Goal: Transaction & Acquisition: Purchase product/service

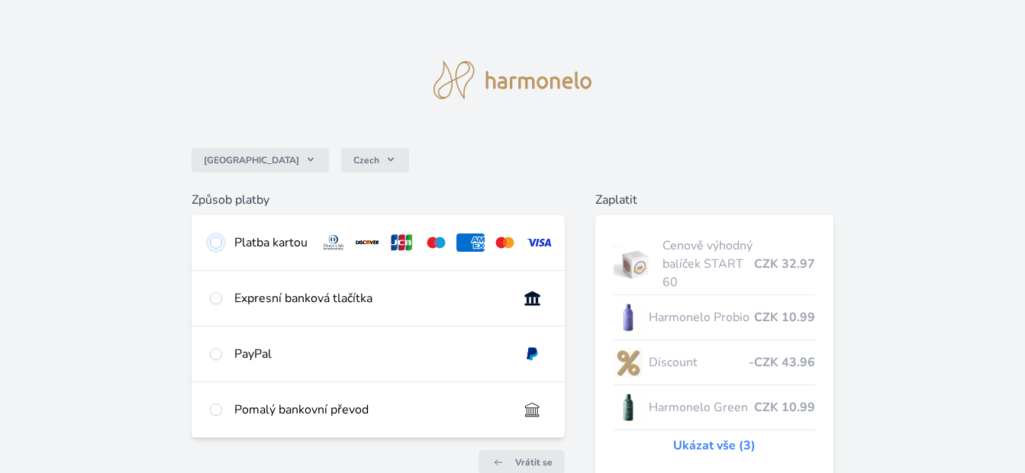
click at [216, 241] on input "radio" at bounding box center [216, 243] width 12 height 12
radio input "true"
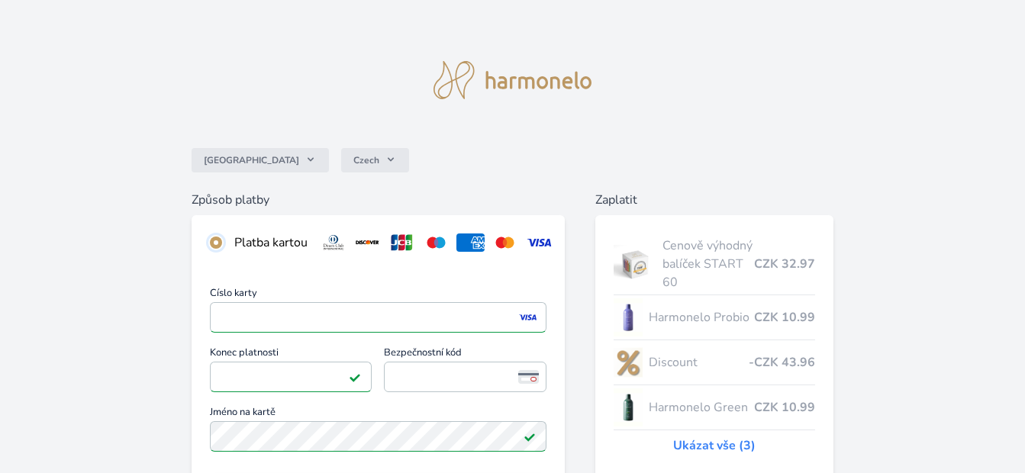
click at [214, 244] on input "radio" at bounding box center [216, 243] width 12 height 12
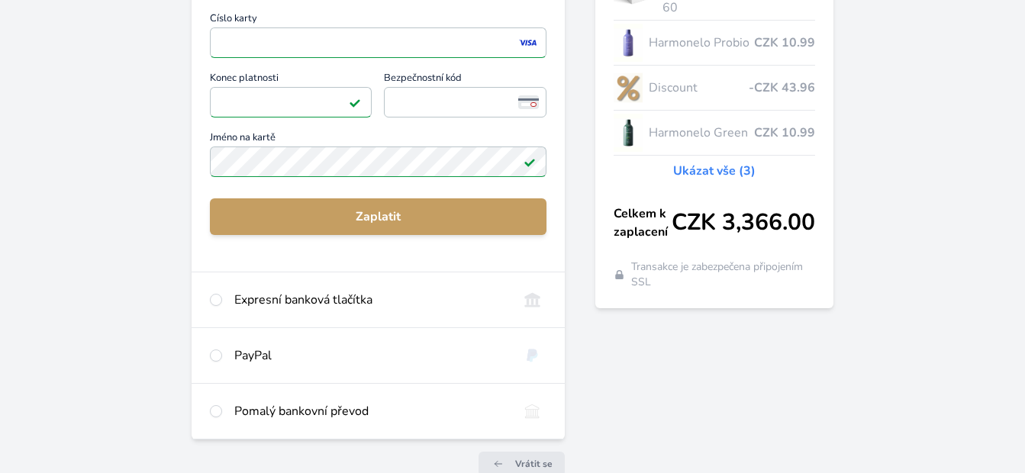
scroll to position [305, 0]
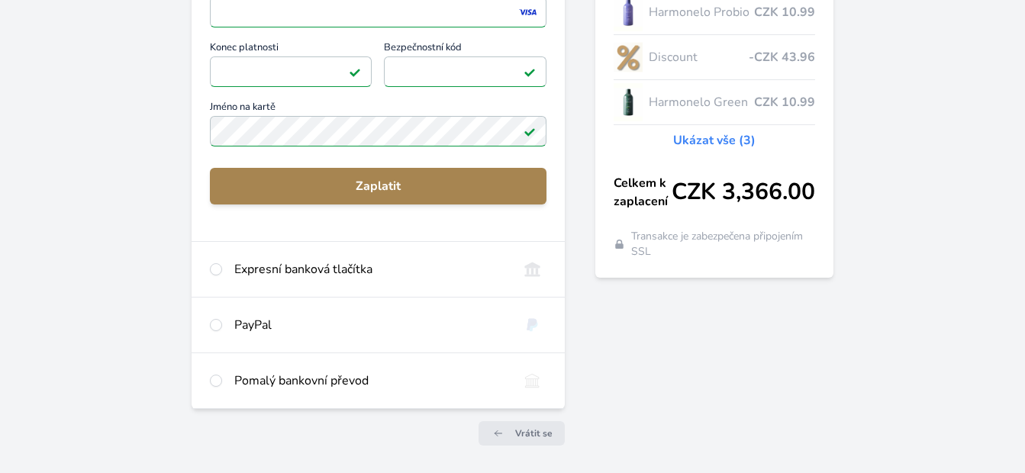
click at [378, 195] on span "Zaplatit" at bounding box center [378, 186] width 312 height 18
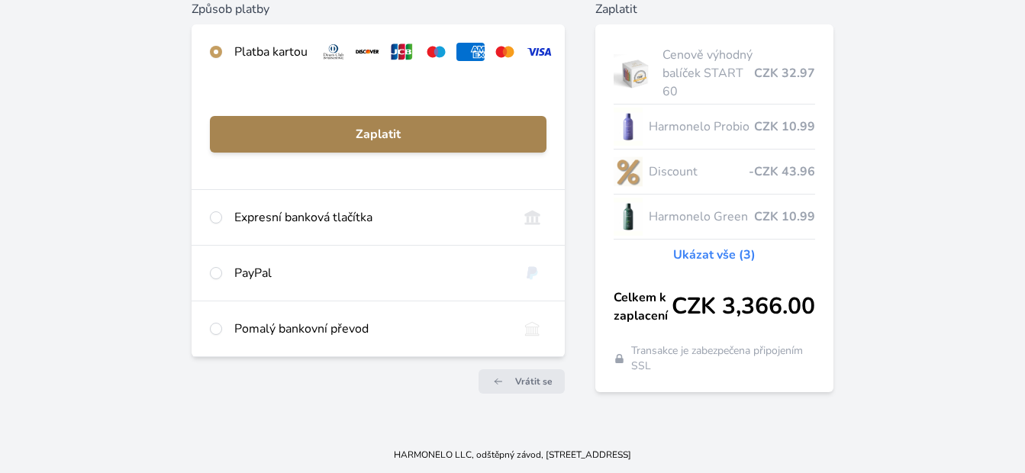
scroll to position [202, 0]
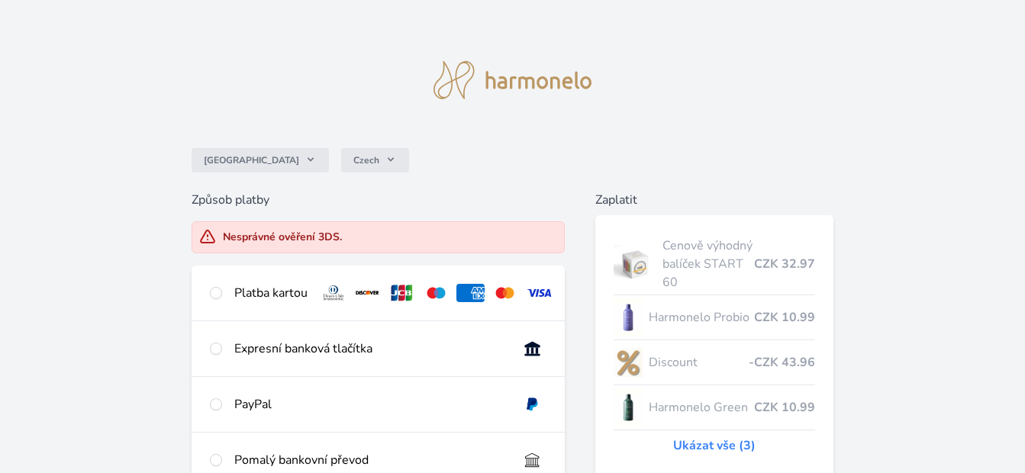
scroll to position [177, 0]
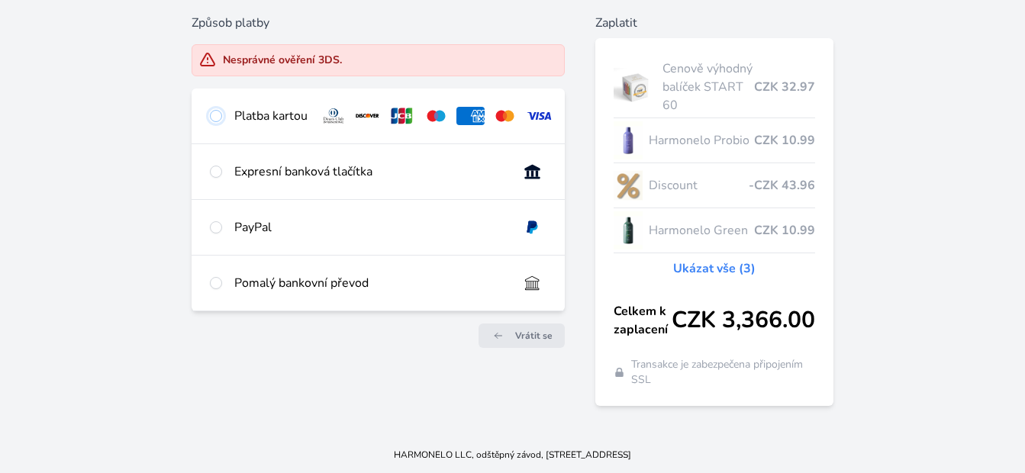
click at [217, 115] on input "radio" at bounding box center [216, 116] width 12 height 12
radio input "true"
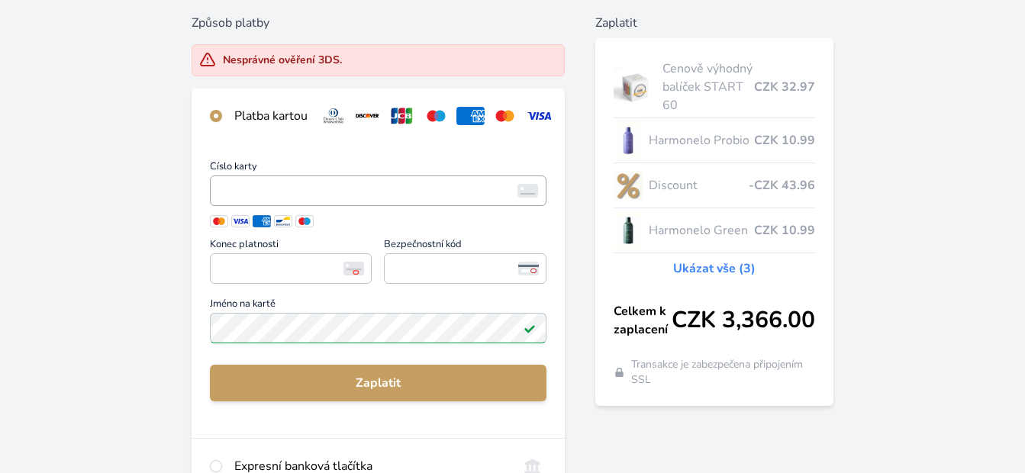
click at [299, 206] on span "<p>Your browser does not support iframes.</p>" at bounding box center [378, 191] width 337 height 31
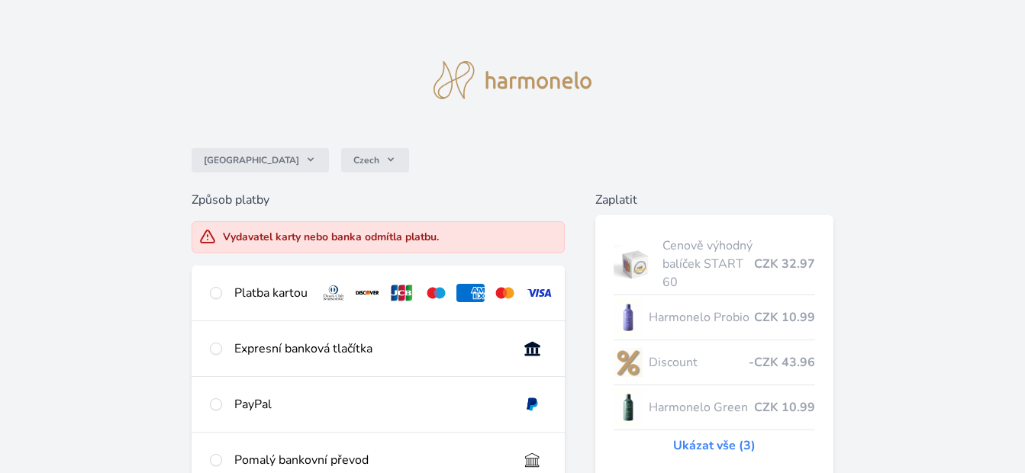
scroll to position [31, 0]
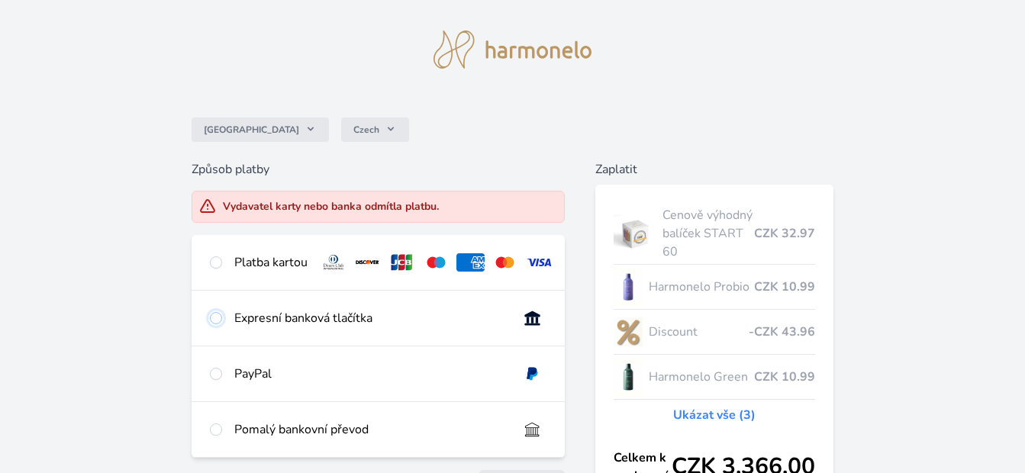
click at [212, 325] on input "radio" at bounding box center [216, 318] width 12 height 12
radio input "true"
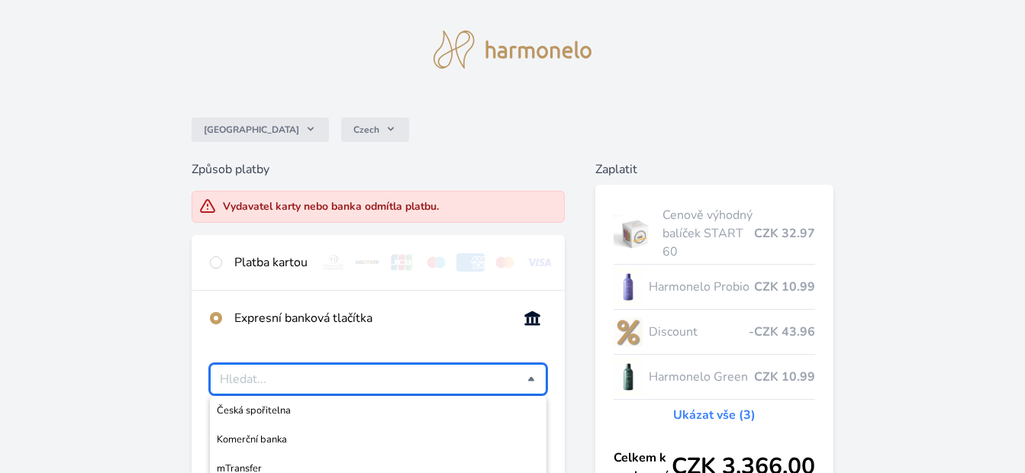
click at [349, 385] on input "Česká spořitelna Komerční banka mTransfer Fio banka Moneta Money Bank Raiffeise…" at bounding box center [374, 379] width 308 height 18
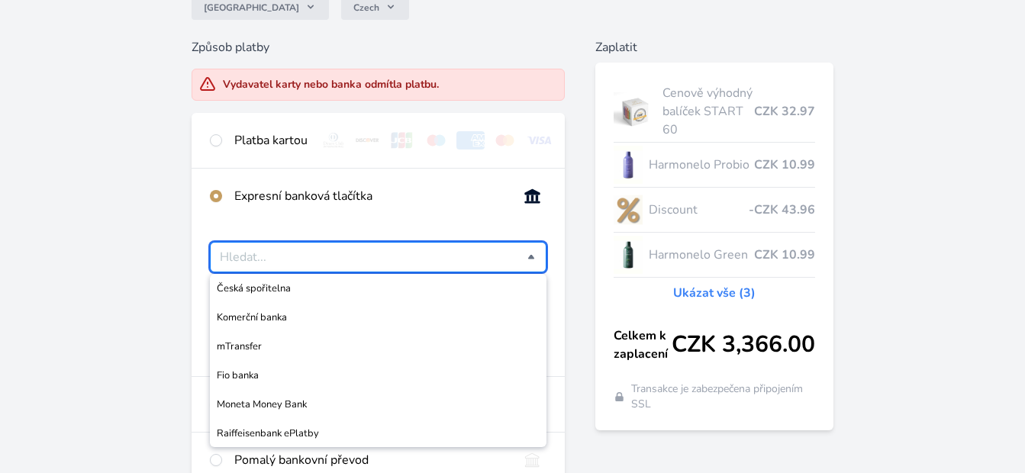
scroll to position [183, 0]
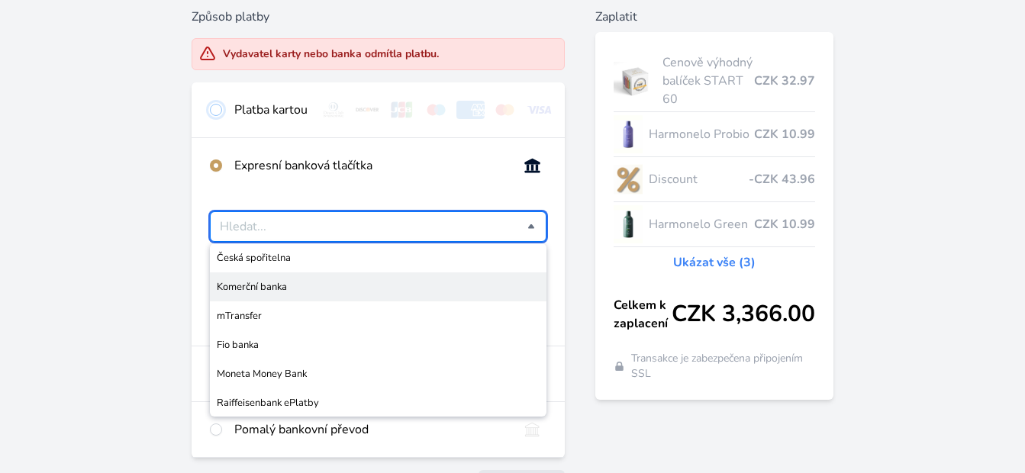
click at [212, 109] on input "radio" at bounding box center [216, 110] width 12 height 12
radio input "true"
radio input "false"
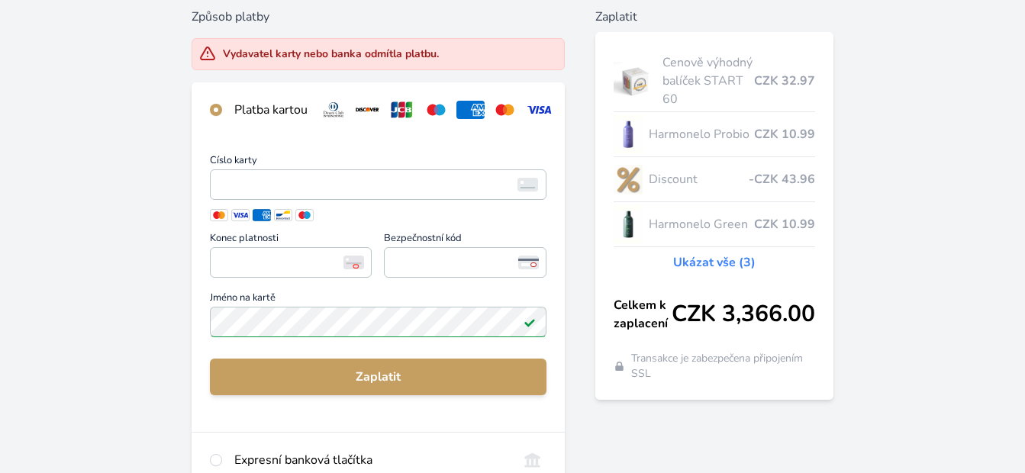
click at [212, 104] on div at bounding box center [216, 110] width 12 height 18
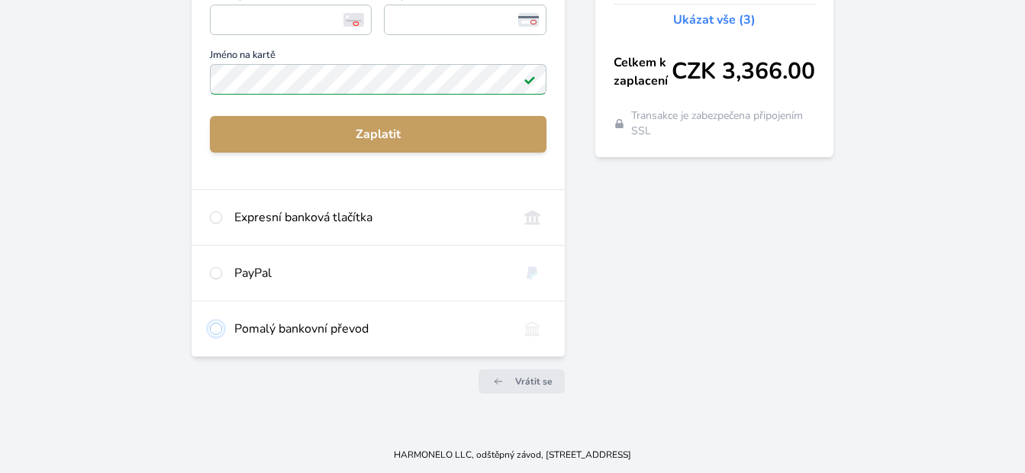
click at [216, 331] on input "radio" at bounding box center [216, 329] width 12 height 12
radio input "true"
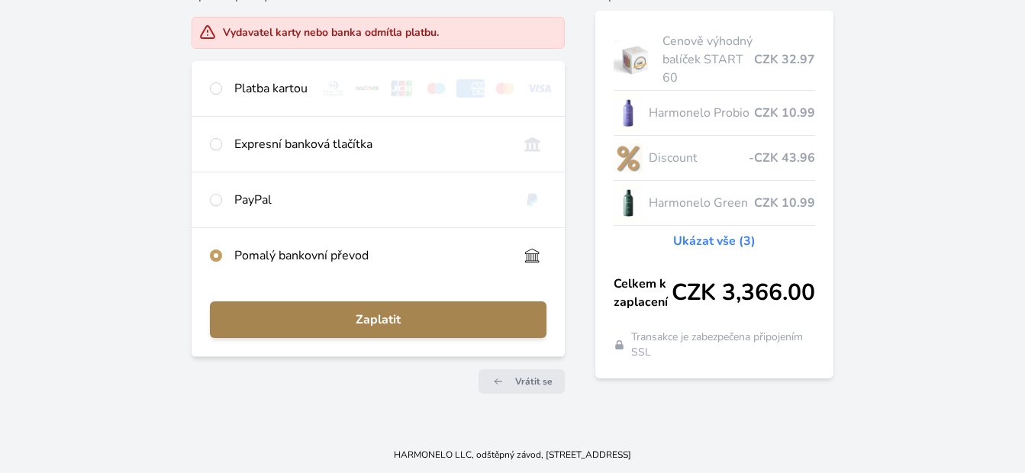
click at [352, 327] on span "Zaplatit" at bounding box center [378, 320] width 312 height 18
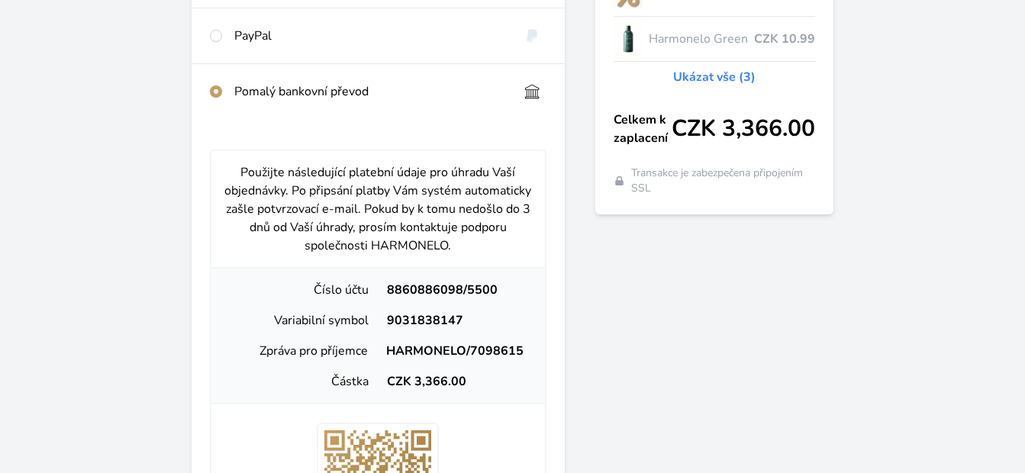
scroll to position [0, 0]
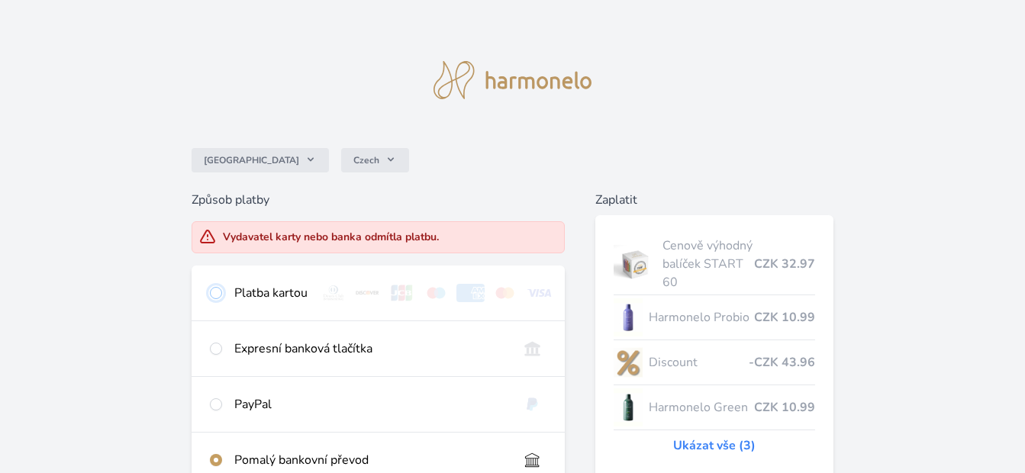
click at [218, 297] on input "radio" at bounding box center [216, 293] width 12 height 12
radio input "true"
radio input "false"
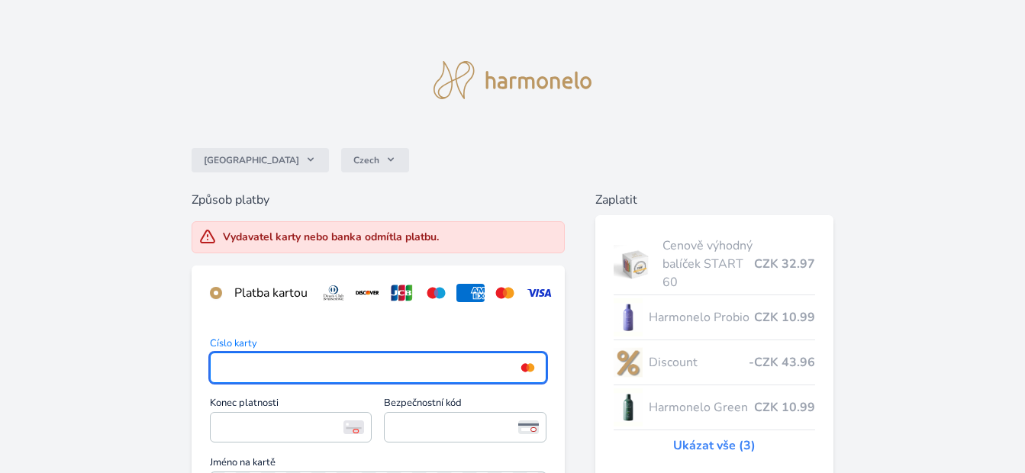
click at [105, 385] on div "Česko Czech Způsob platby Vydavatel karty nebo banka odmítla platbu. Platba kar…" at bounding box center [512, 422] width 1025 height 845
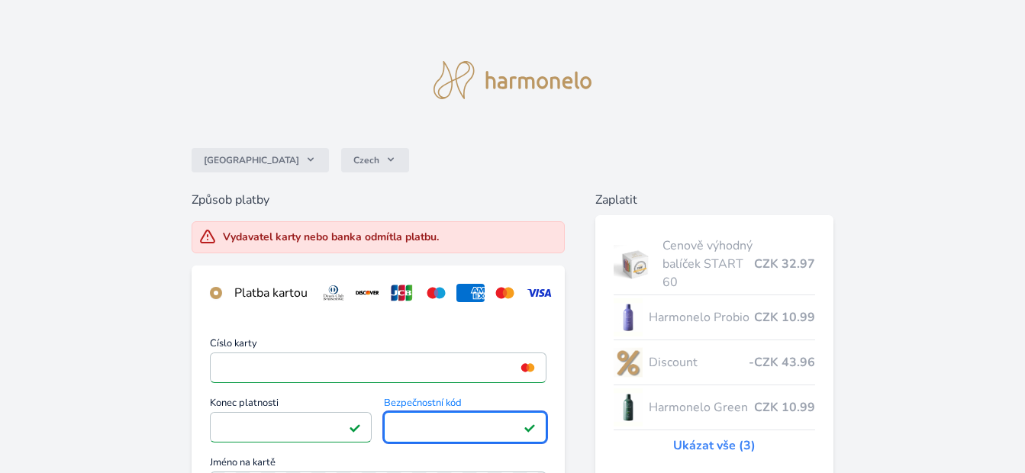
click at [983, 365] on div "Česko Czech Způsob platby Vydavatel karty nebo banka odmítla platbu. Platba kar…" at bounding box center [512, 422] width 1025 height 845
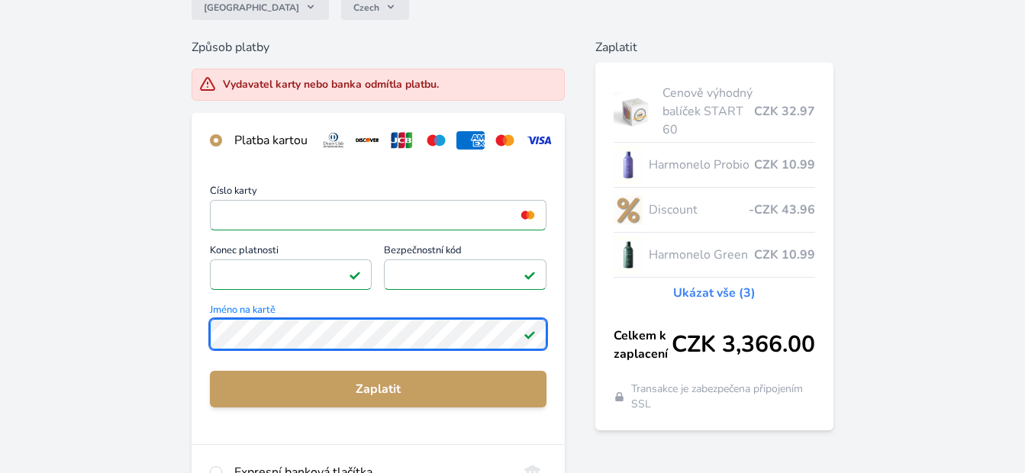
scroll to position [183, 0]
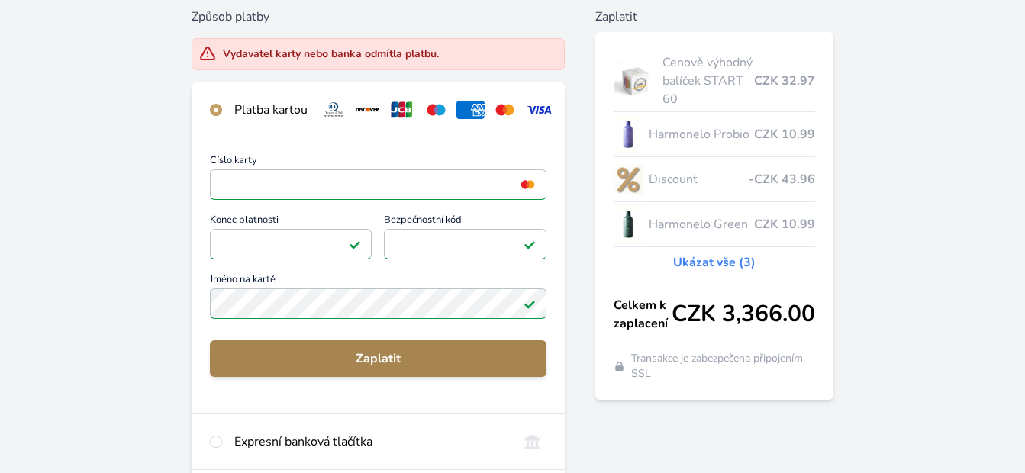
click at [376, 367] on span "Zaplatit" at bounding box center [378, 359] width 312 height 18
